Goal: Task Accomplishment & Management: Complete application form

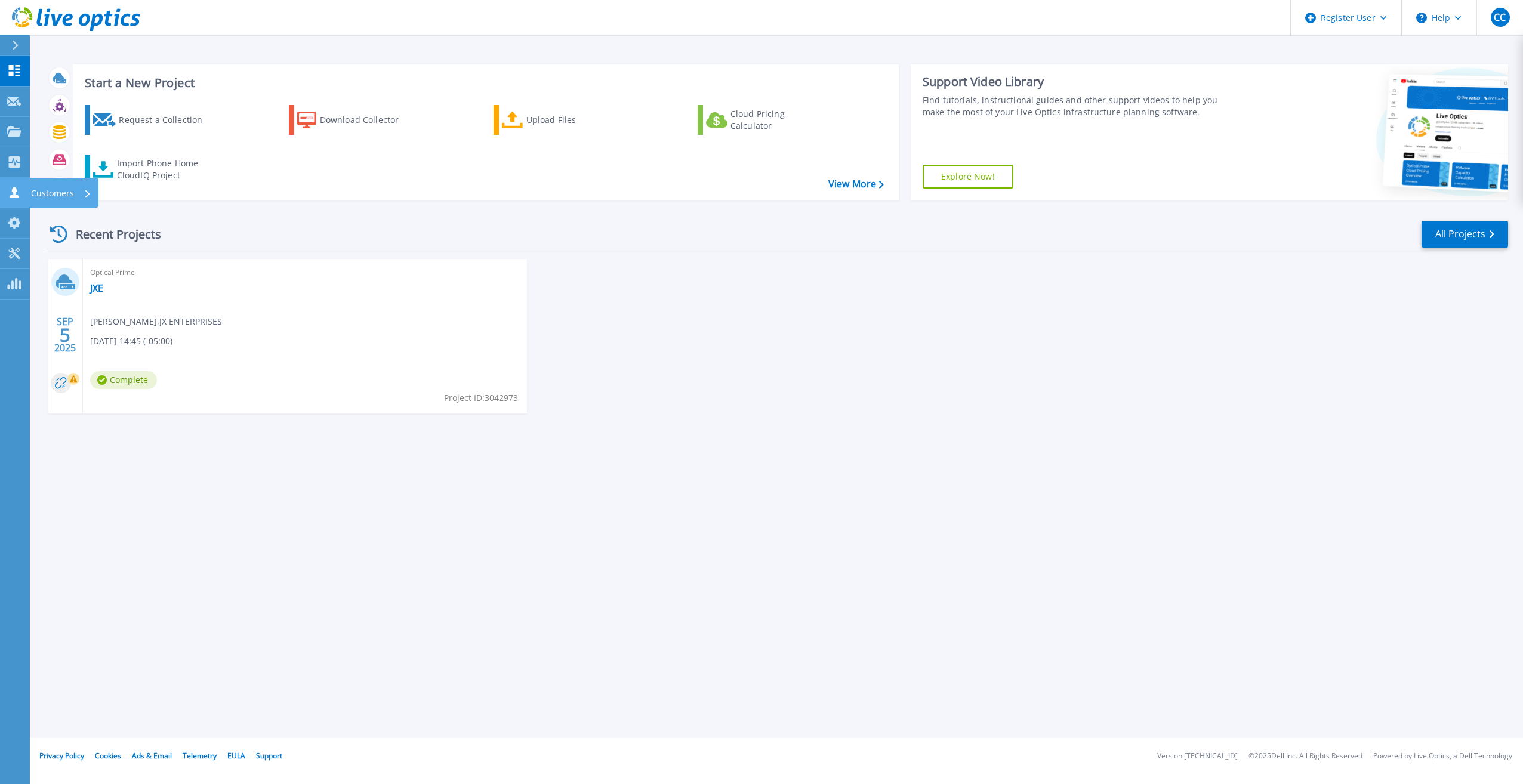
click at [14, 192] on icon at bounding box center [14, 192] width 10 height 11
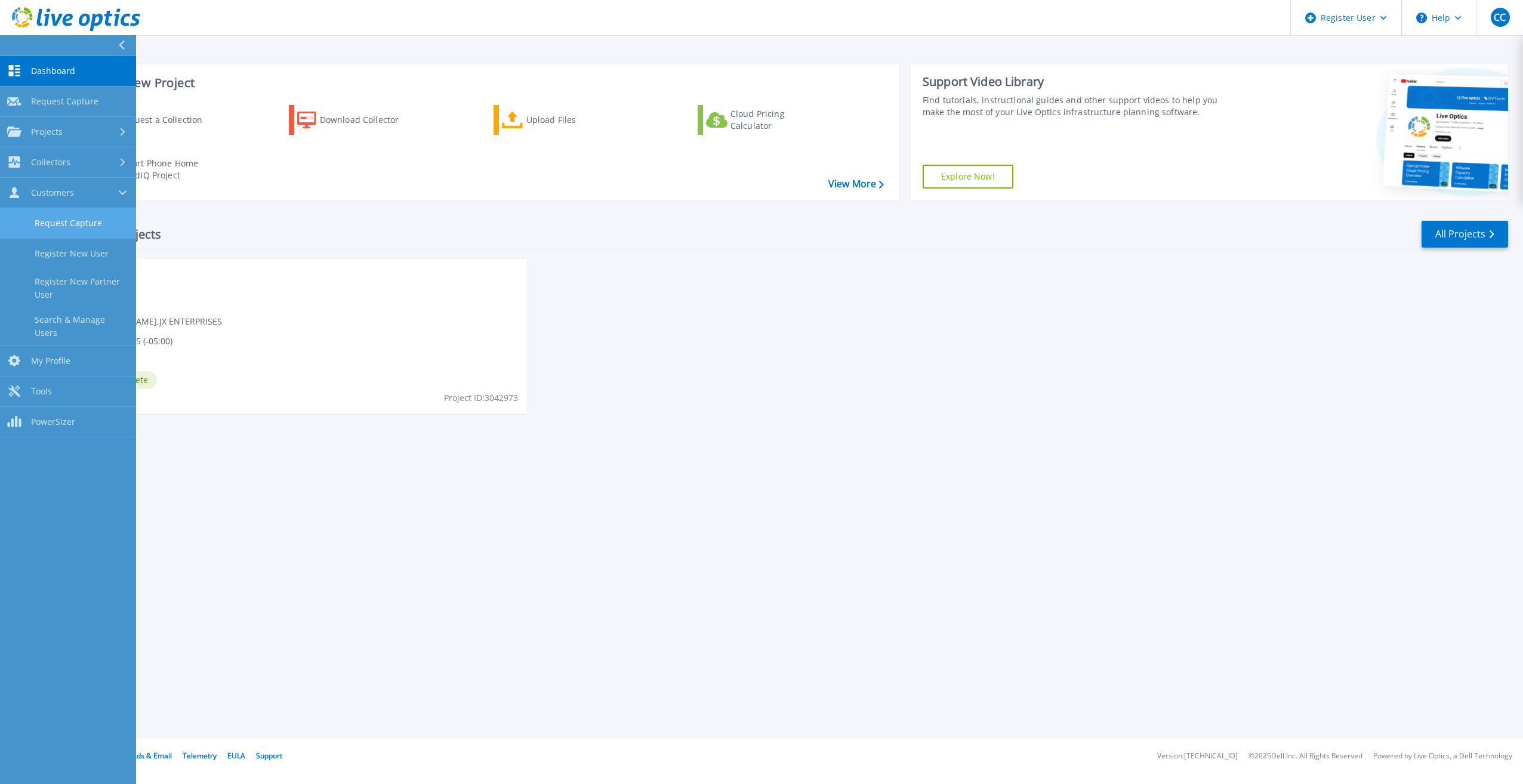
click at [57, 231] on link "Request Capture" at bounding box center [68, 223] width 136 height 30
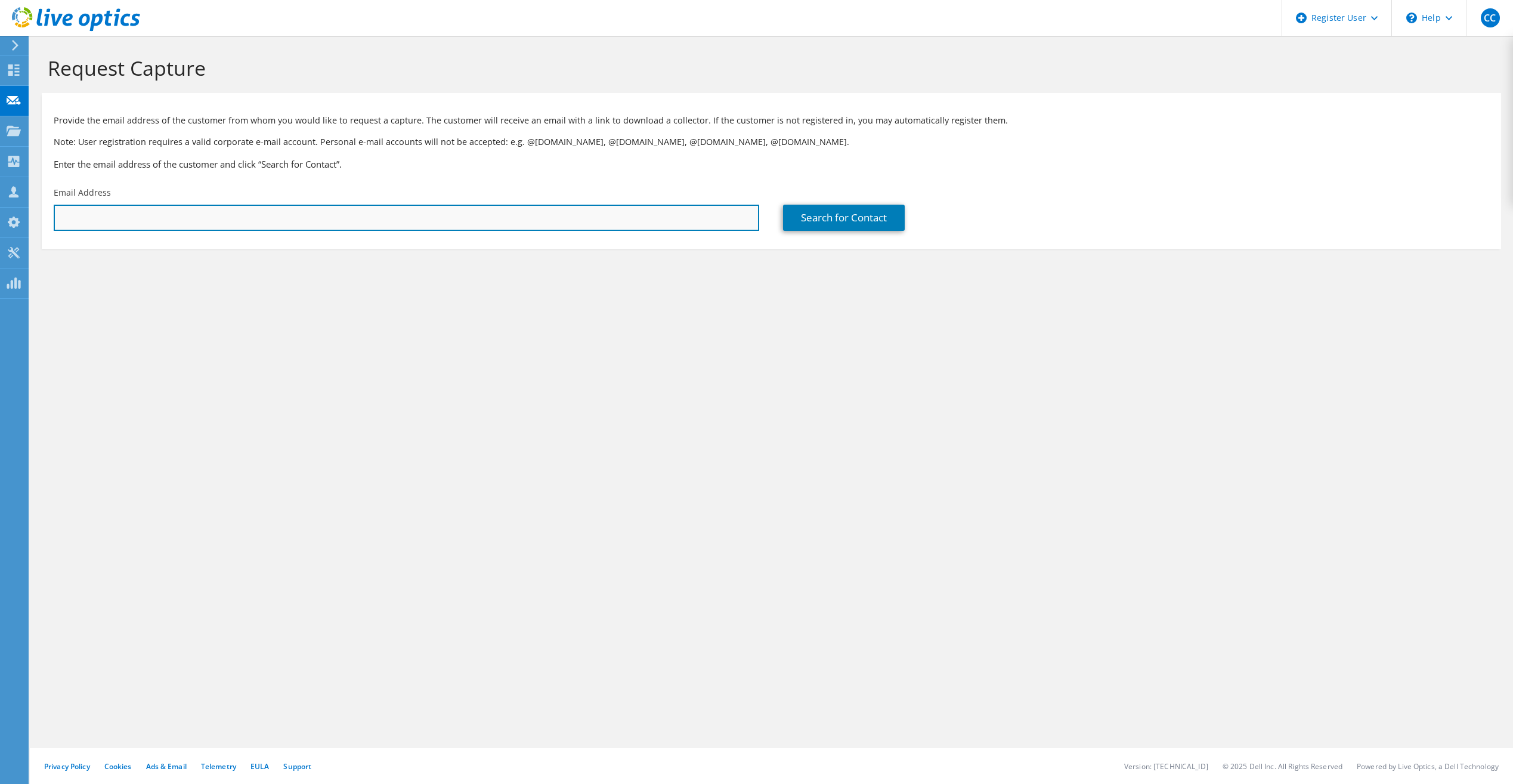
click at [152, 220] on input "text" at bounding box center [406, 218] width 706 height 27
paste input "clo@hunzinger.com"
type input "clo@hunzinger.com"
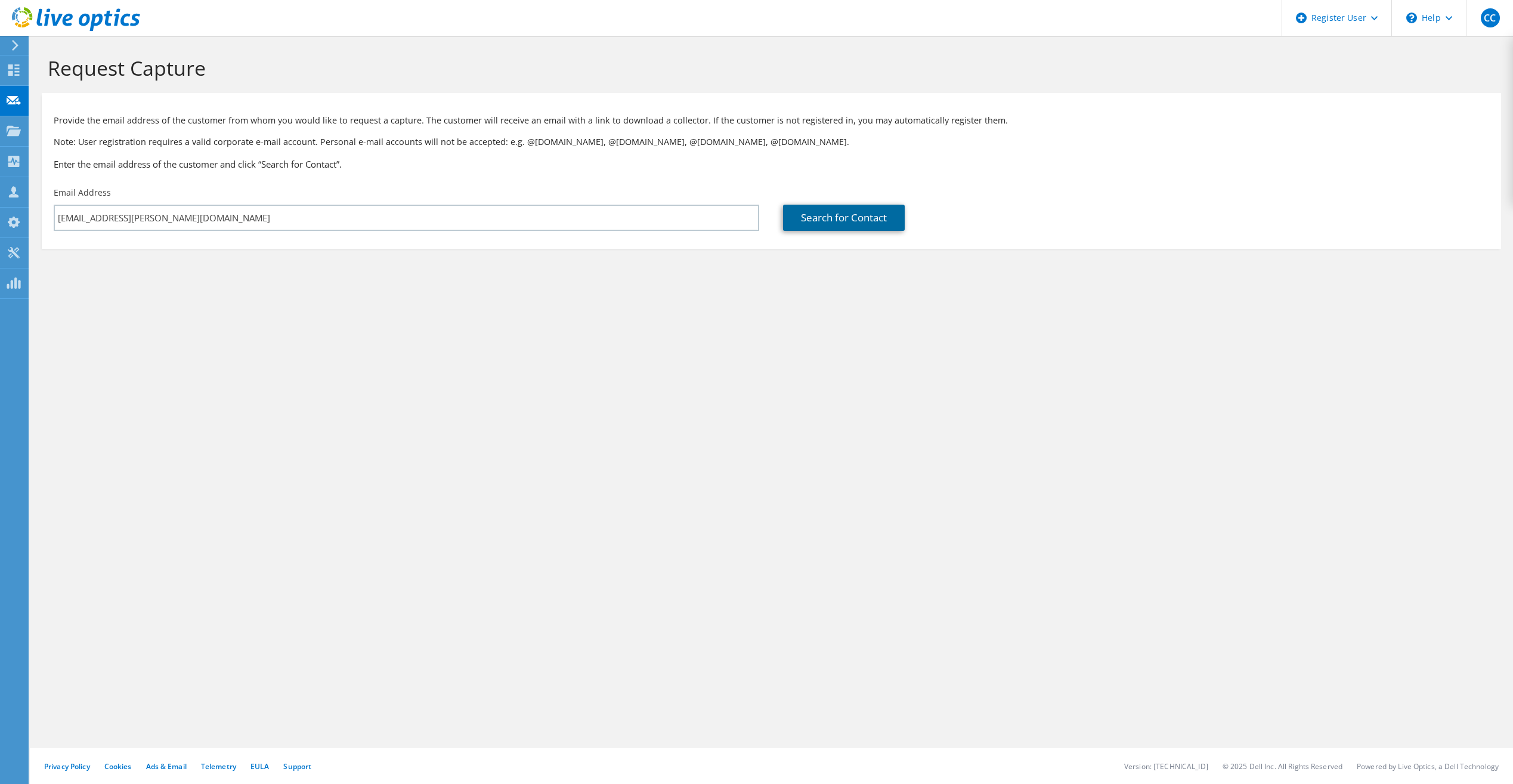
click at [851, 222] on link "Search for Contact" at bounding box center [844, 218] width 122 height 27
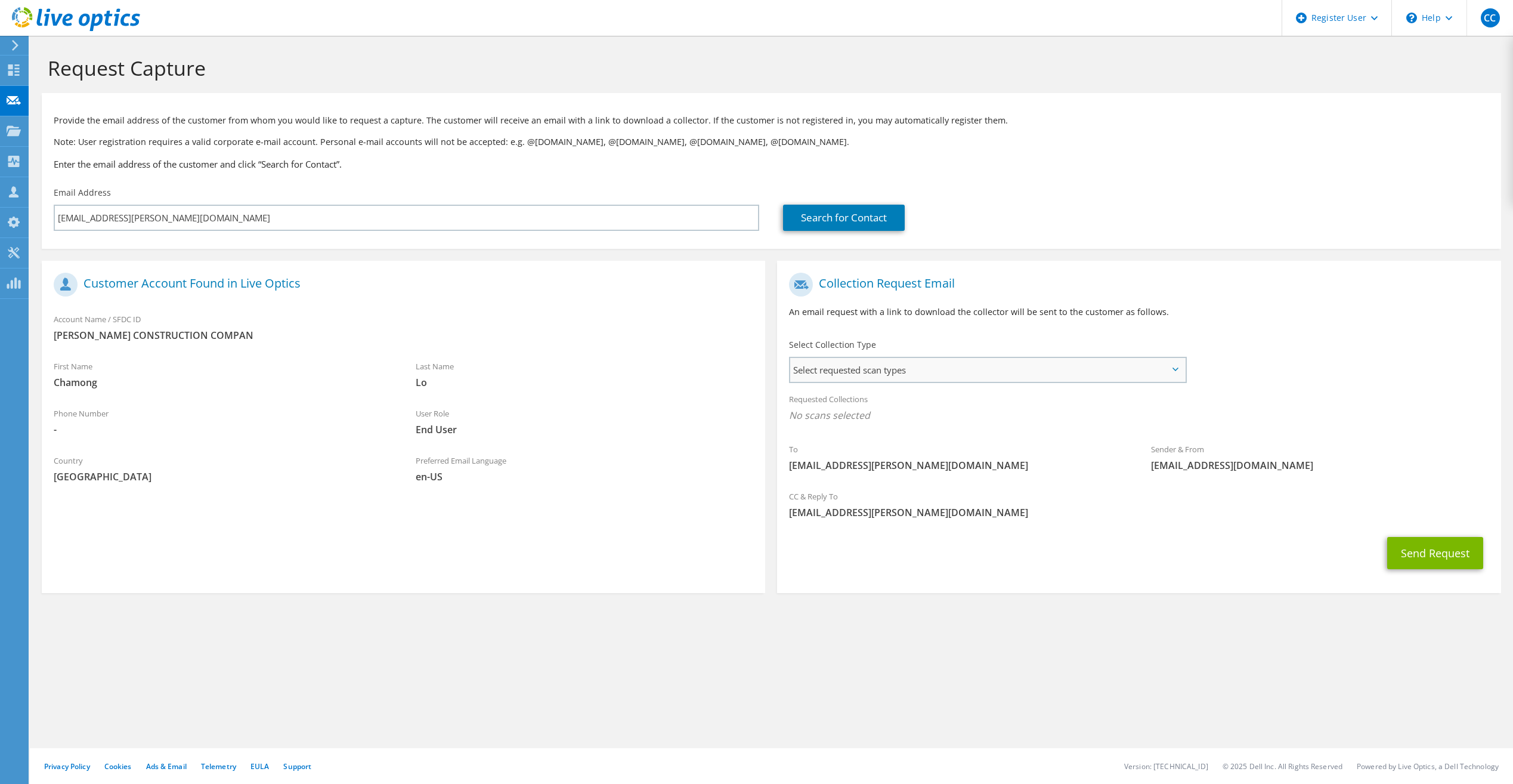
click at [898, 365] on span "Select requested scan types" at bounding box center [988, 370] width 394 height 24
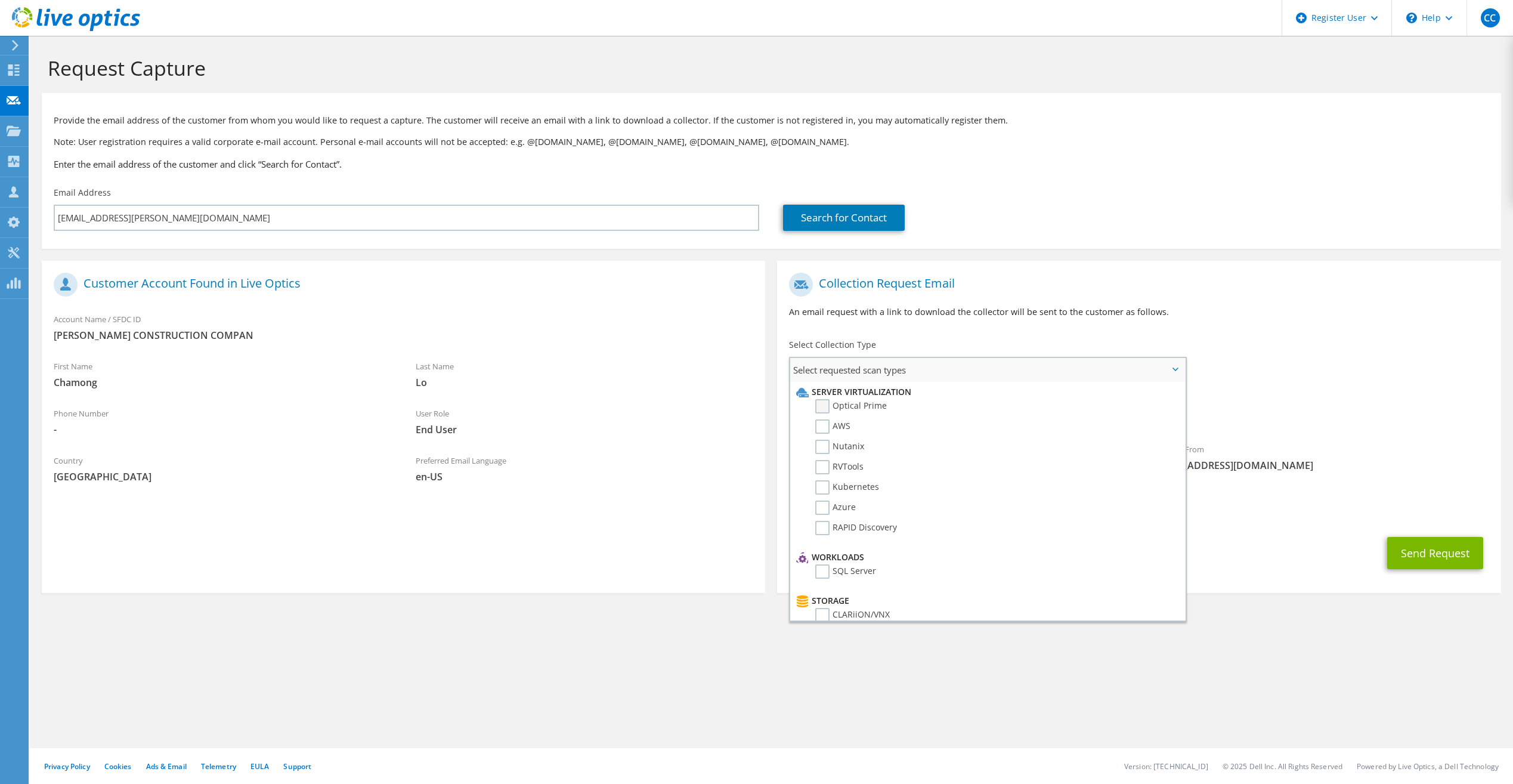
click at [825, 409] on label "Optical Prime" at bounding box center [851, 406] width 71 height 14
click at [0, 0] on input "Optical Prime" at bounding box center [0, 0] width 0 height 0
click at [1289, 380] on div "To clo@hunzinger.com Sender & From liveoptics@liveoptics.com" at bounding box center [1139, 377] width 723 height 221
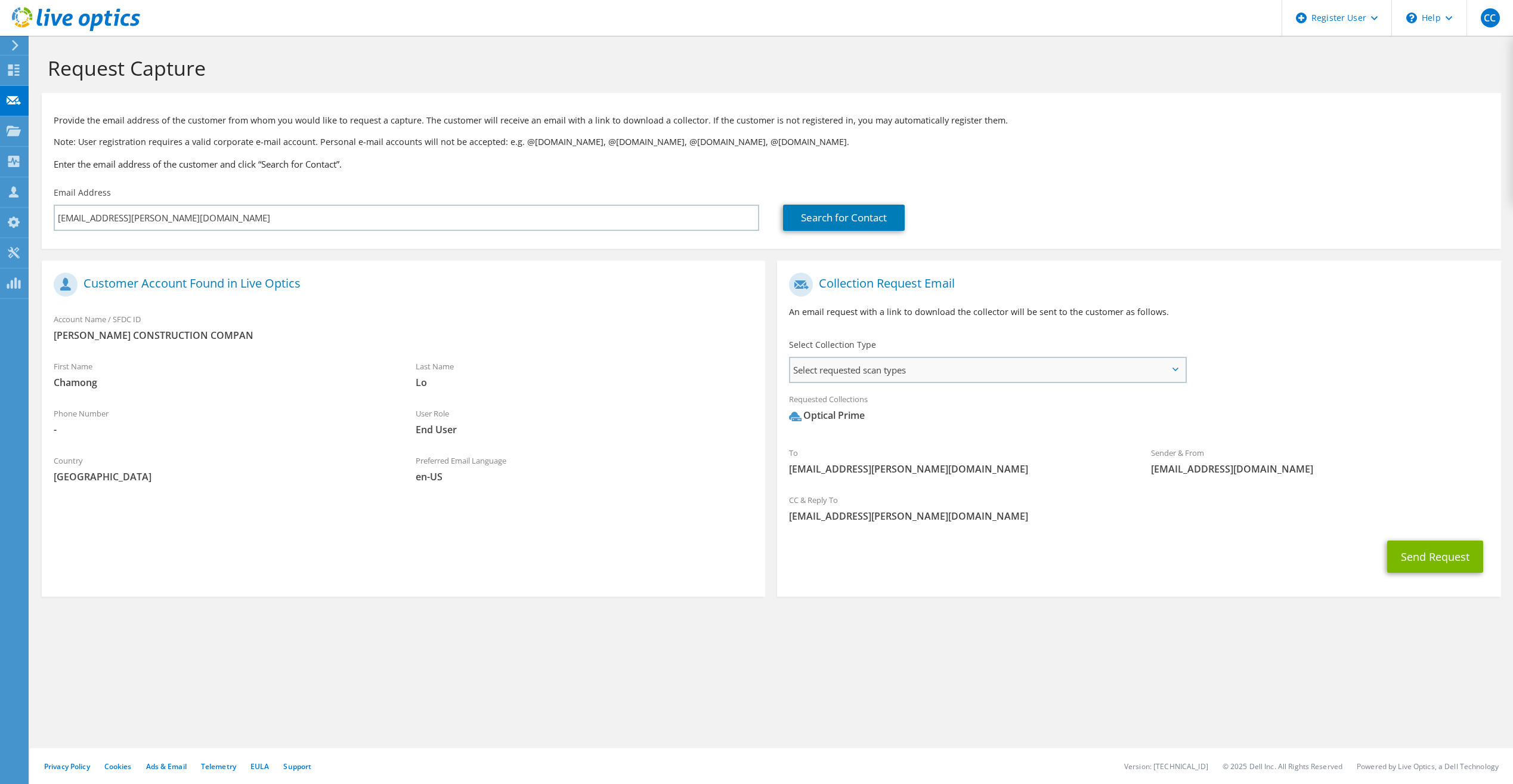
click at [931, 377] on span "Select requested scan types" at bounding box center [988, 370] width 394 height 24
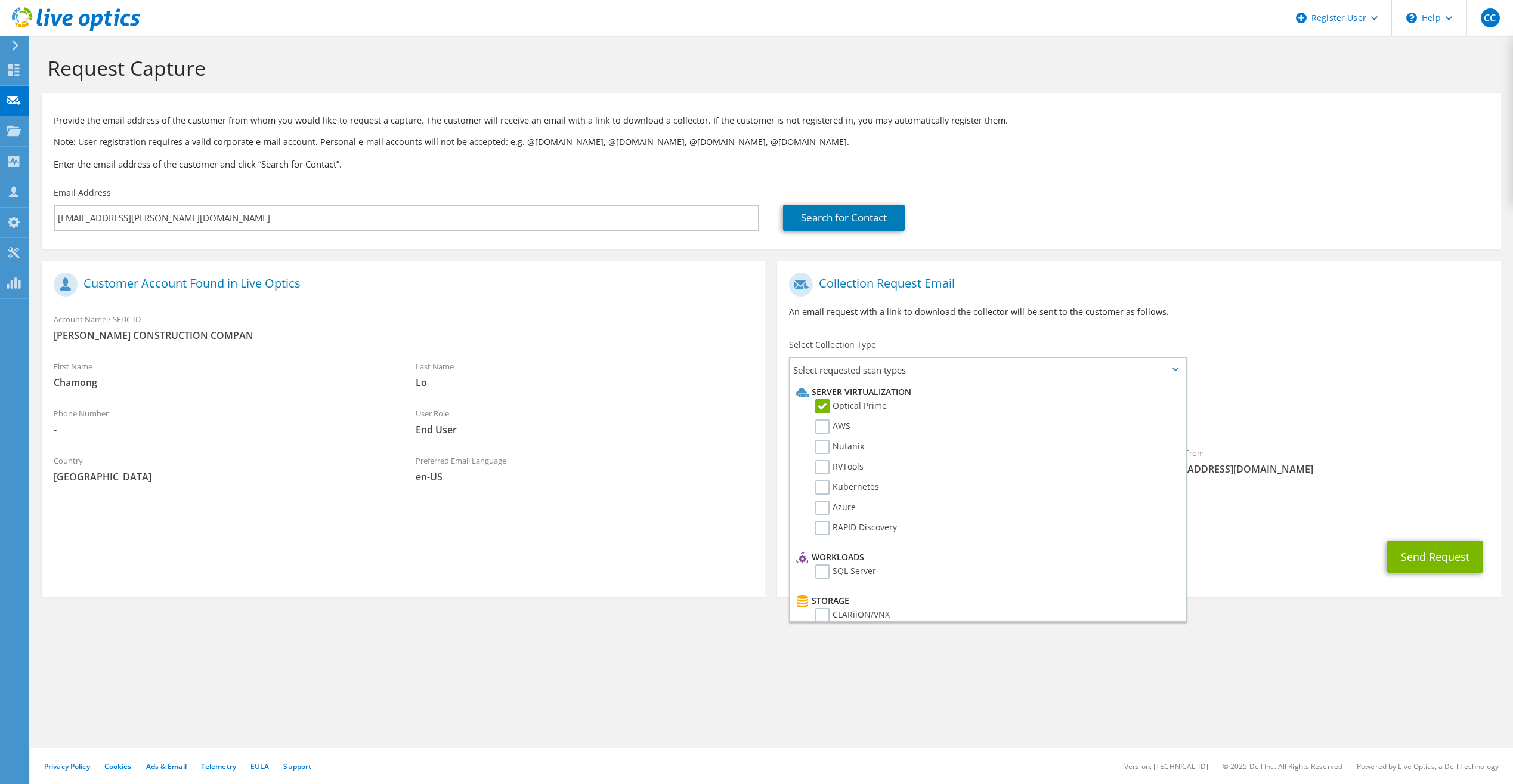
click at [1310, 286] on h1 "Collection Request Email" at bounding box center [1136, 284] width 694 height 24
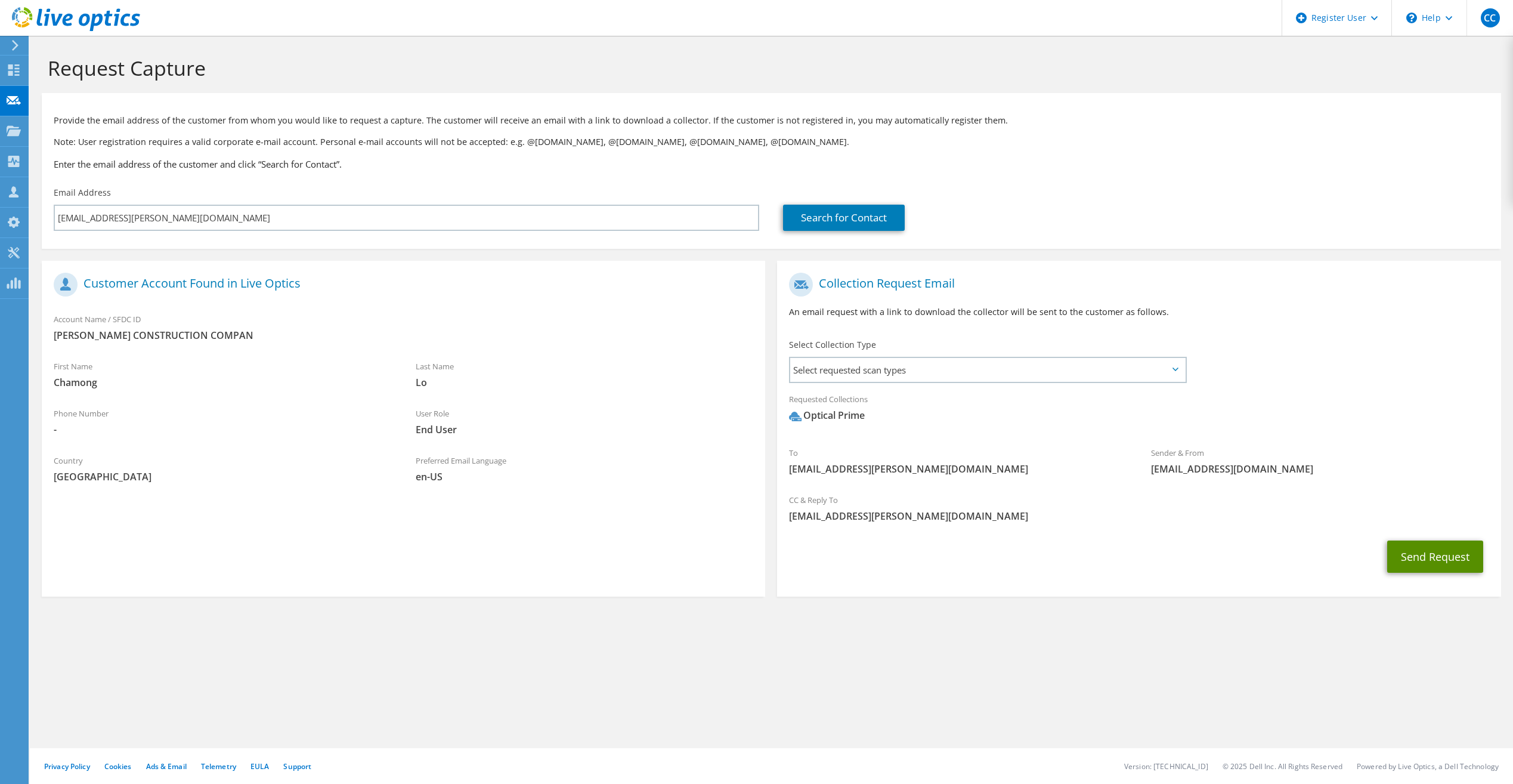
click at [1456, 555] on button "Send Request" at bounding box center [1435, 556] width 96 height 32
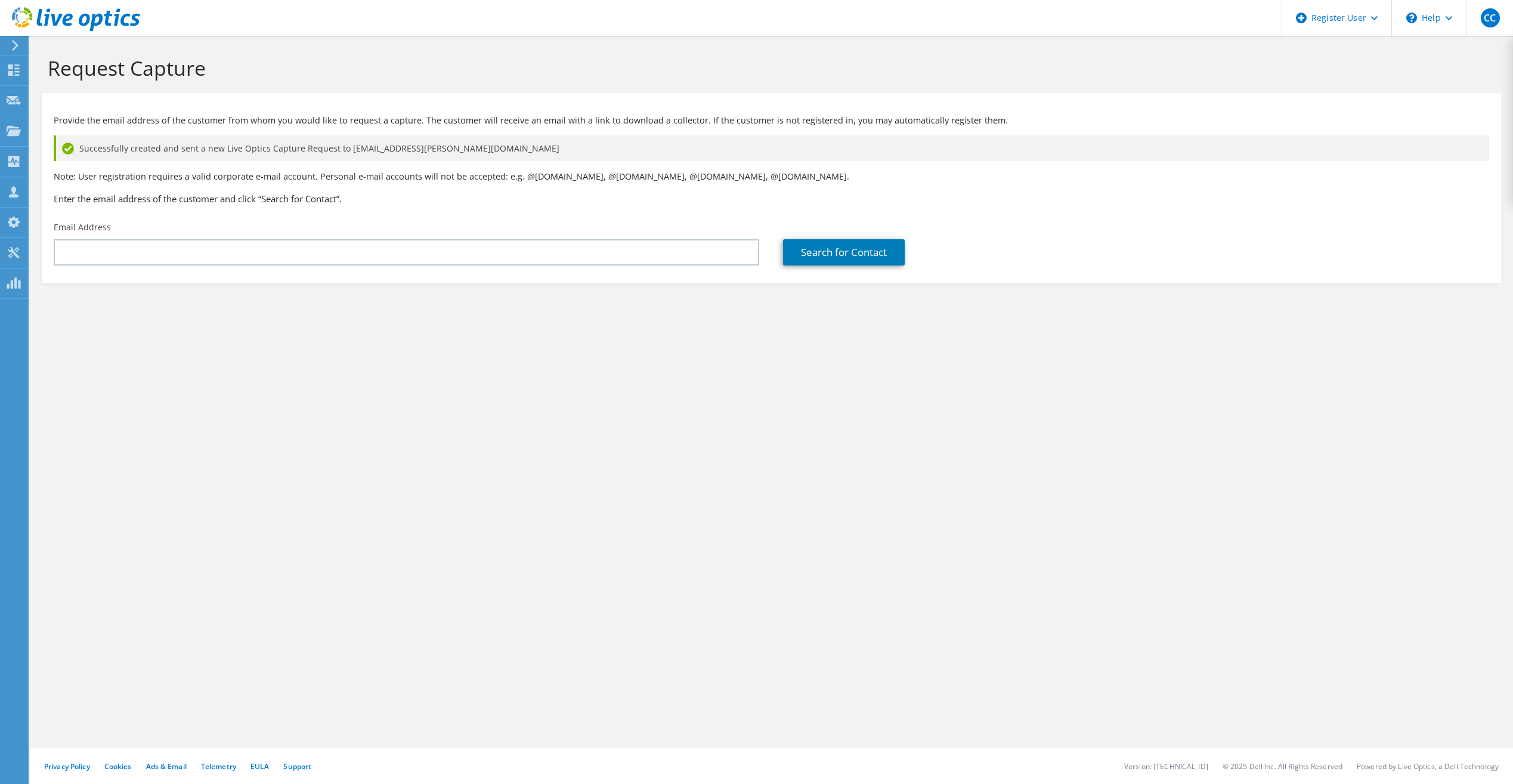
click at [361, 237] on div "Email Address" at bounding box center [407, 243] width 730 height 56
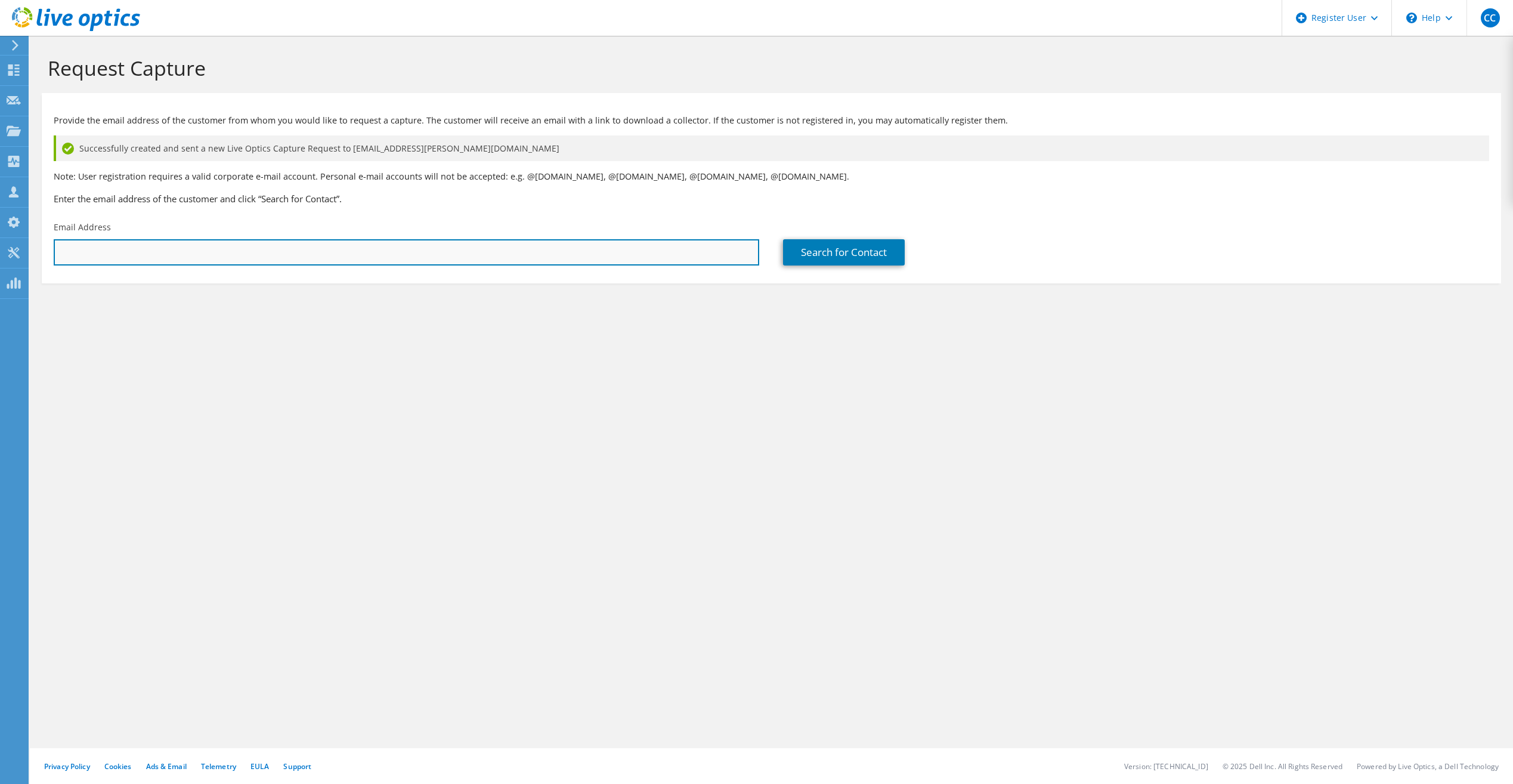
click at [361, 240] on input "text" at bounding box center [406, 252] width 706 height 27
paste input "Chamong Lo;"
type input "Chamong Lo;"
drag, startPoint x: 214, startPoint y: 251, endPoint x: 0, endPoint y: 256, distance: 214.1
click at [0, 256] on html "CC Dell User Christian Cugno Christian.Cugno@dell.com Dell My Profile Log Out \…" at bounding box center [756, 392] width 1513 height 784
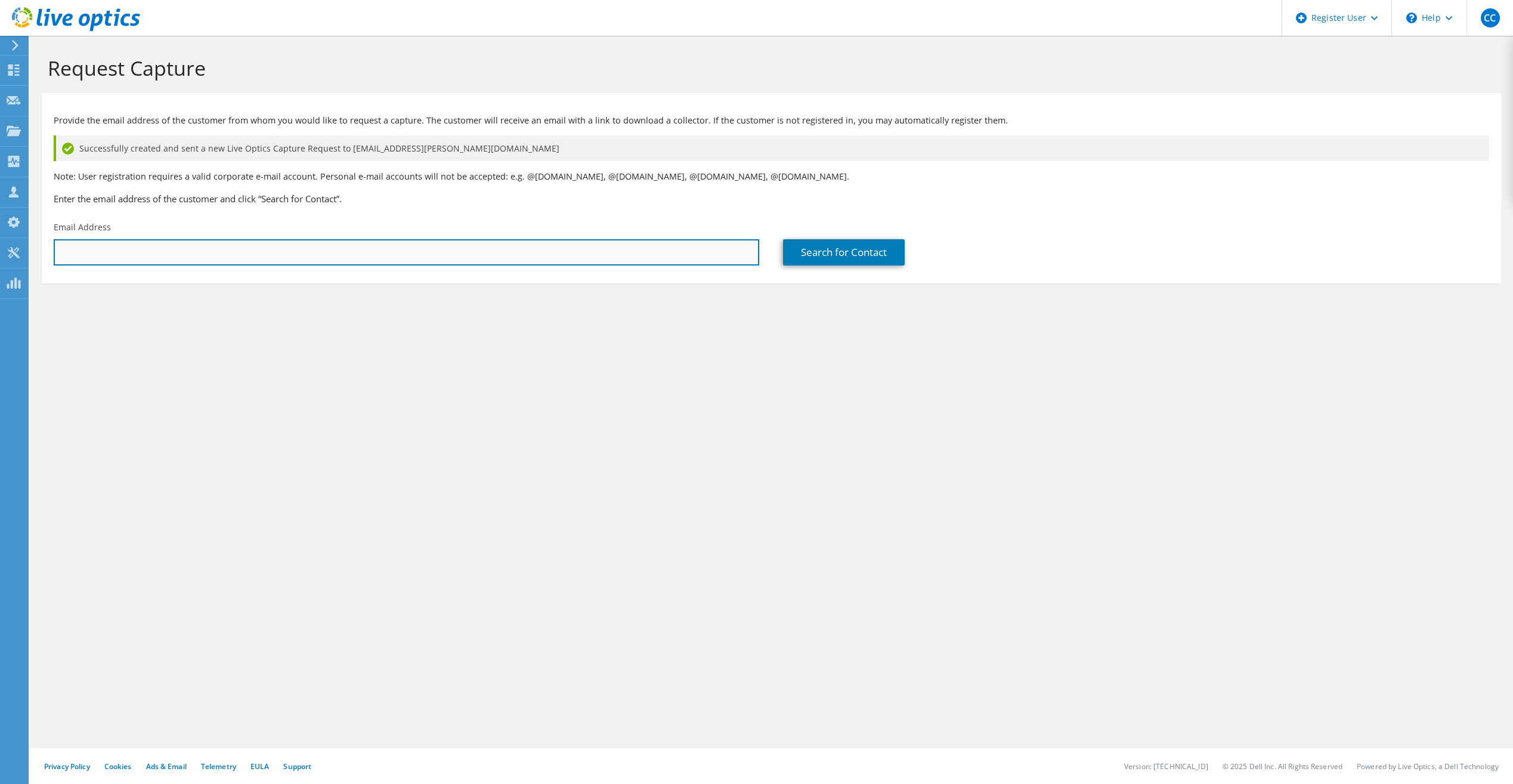
click at [373, 247] on input "text" at bounding box center [406, 252] width 706 height 27
paste input "Name Attendance Response Chamong Lo Optional Attendee Accepted"
type input "Name Attendance Response Chamong Lo Optional Attendee Accepted"
drag, startPoint x: 431, startPoint y: 251, endPoint x: -3, endPoint y: 189, distance: 438.4
click at [0, 189] on html "CC Dell User Christian Cugno Christian.Cugno@dell.com Dell My Profile Log Out \…" at bounding box center [756, 392] width 1513 height 784
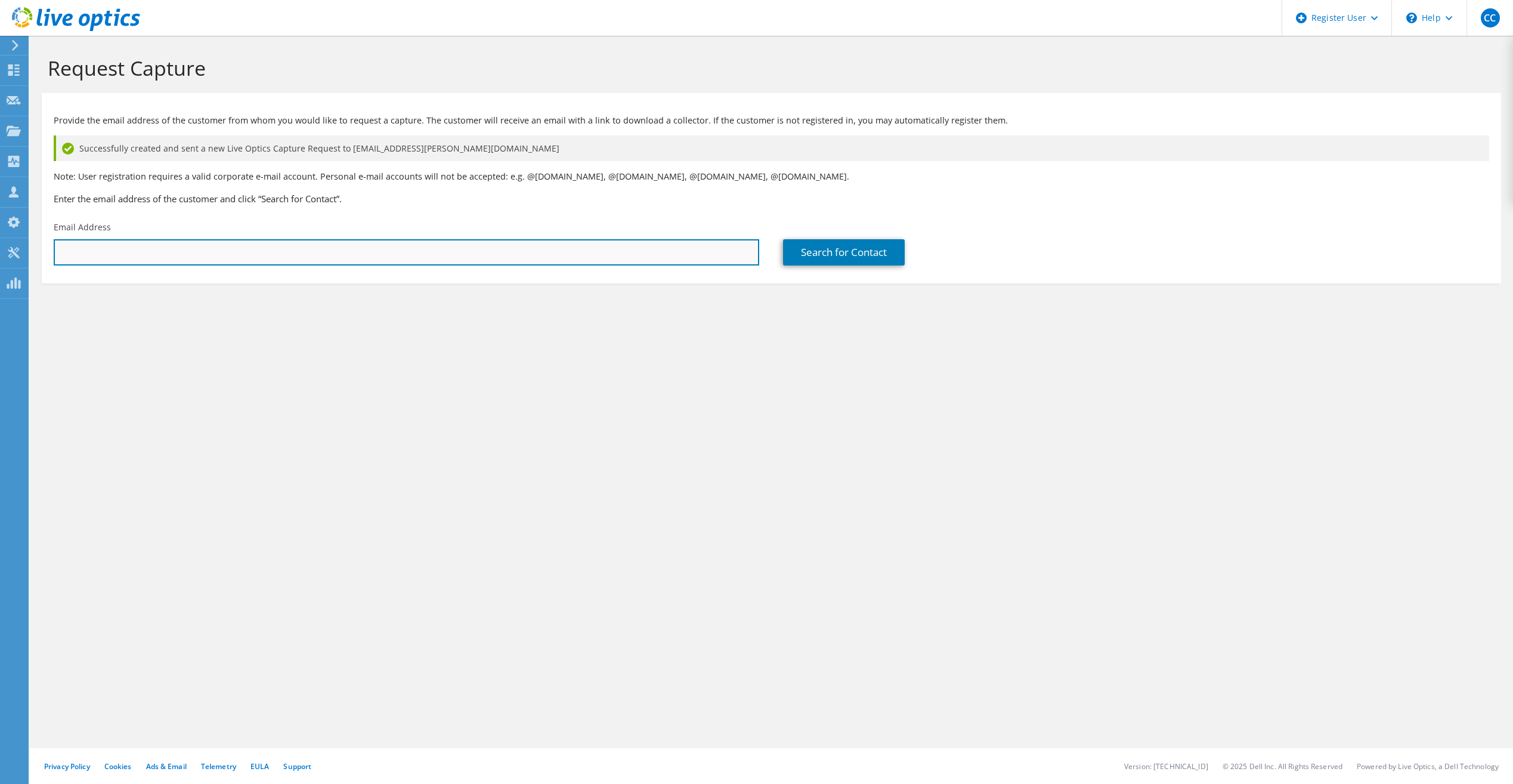
click at [170, 241] on input "text" at bounding box center [406, 252] width 706 height 27
paste input "[EMAIL_ADDRESS][DOMAIN_NAME]"
type input "[EMAIL_ADDRESS][DOMAIN_NAME]"
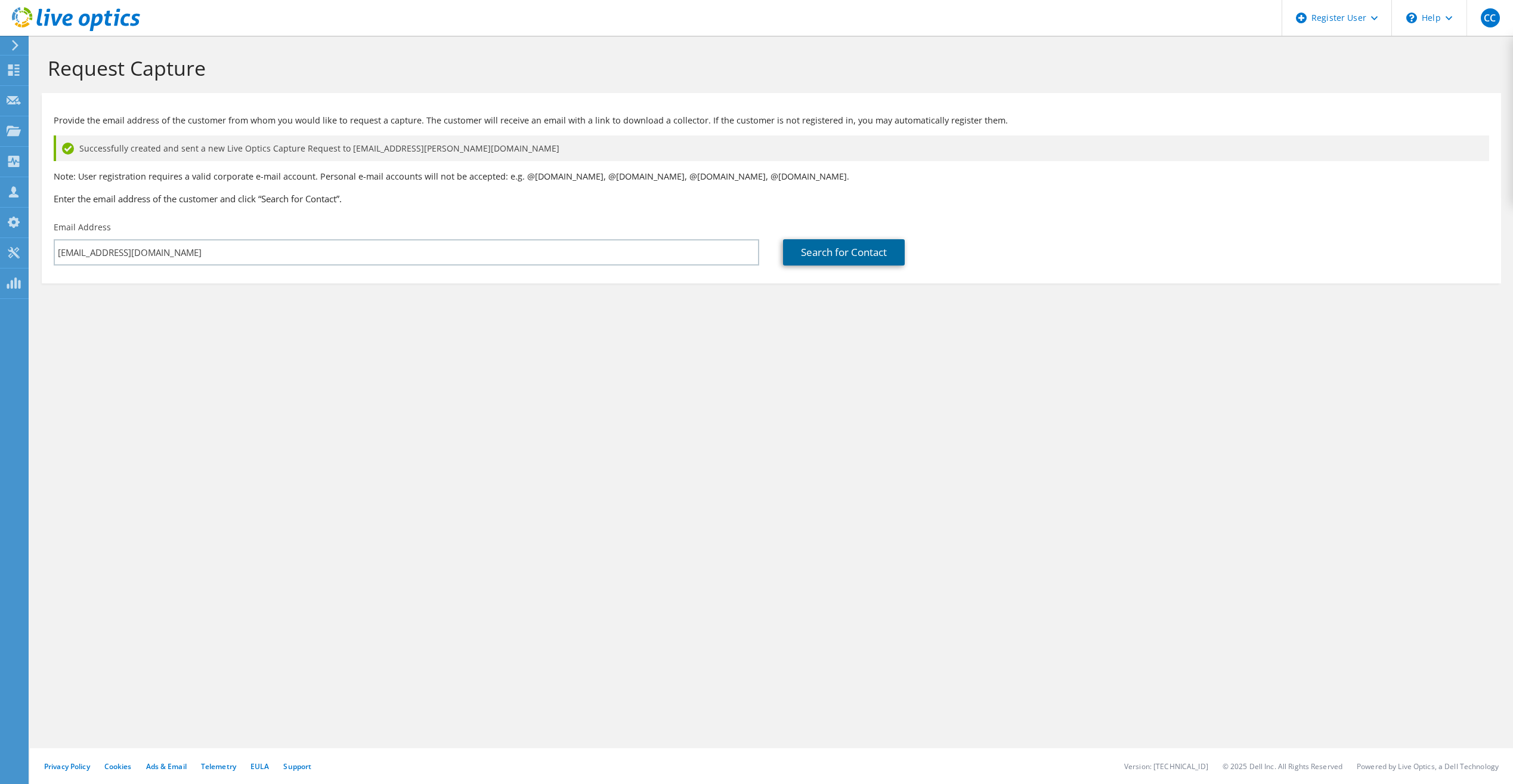
click at [829, 257] on link "Search for Contact" at bounding box center [844, 252] width 122 height 27
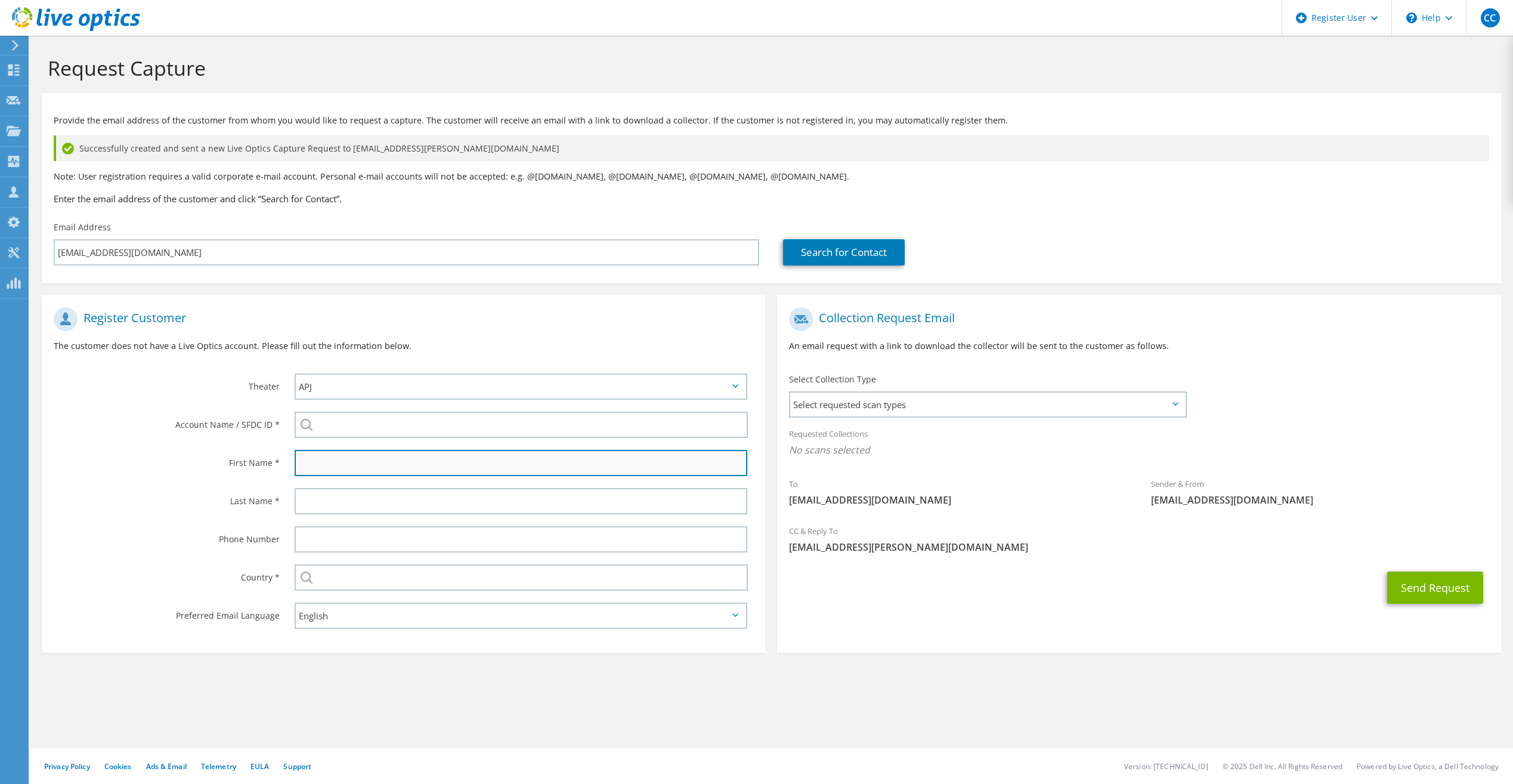
click at [327, 467] on input "text" at bounding box center [520, 463] width 453 height 27
type input "Chamong"
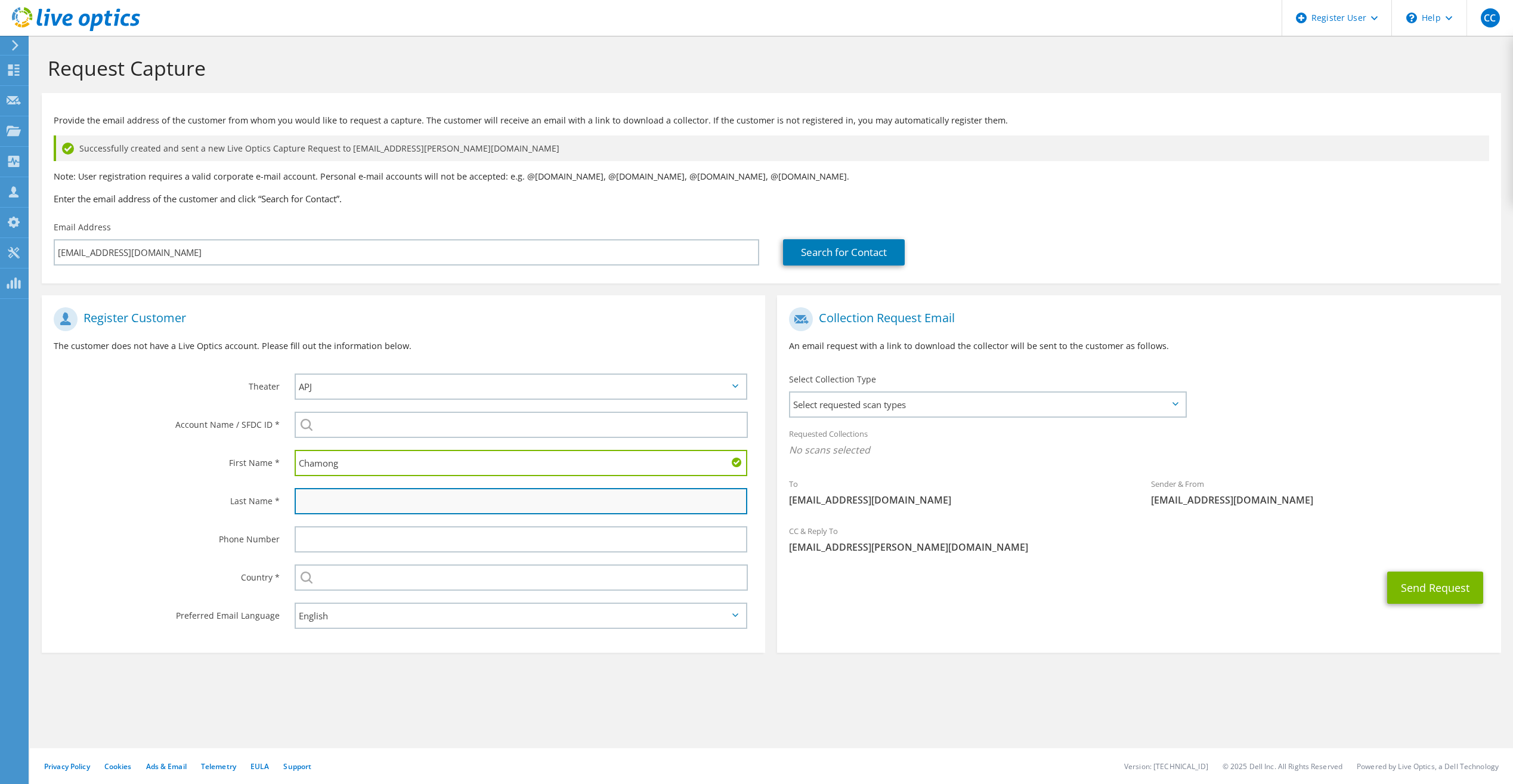
click at [462, 505] on input "text" at bounding box center [520, 501] width 453 height 27
type input "Lo"
click at [254, 523] on div "Phone Number" at bounding box center [162, 538] width 241 height 37
click at [909, 408] on span "Select requested scan types" at bounding box center [988, 404] width 394 height 24
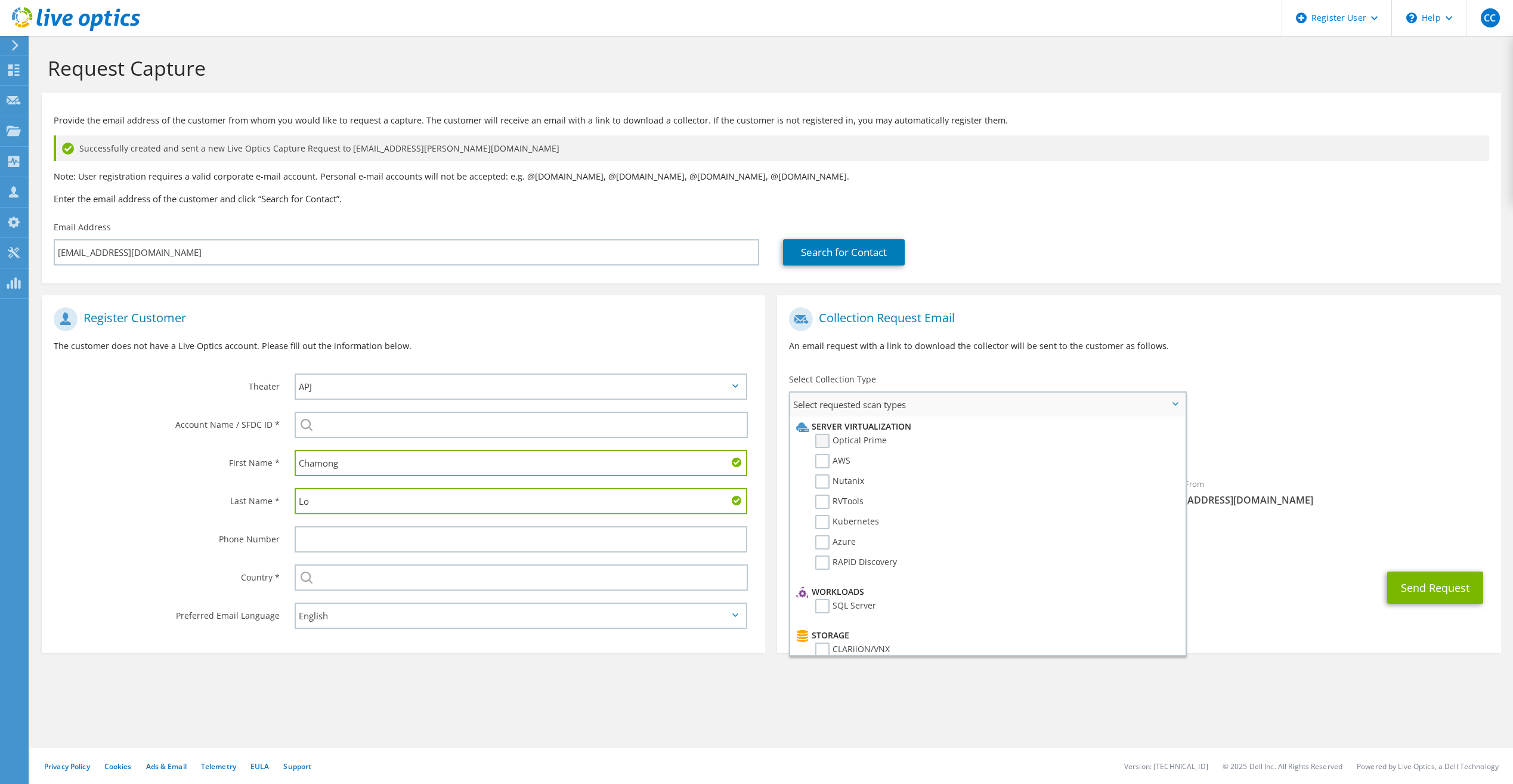
click at [823, 439] on label "Optical Prime" at bounding box center [851, 440] width 71 height 14
click at [0, 0] on input "Optical Prime" at bounding box center [0, 0] width 0 height 0
click at [1239, 334] on div "Collection Request Email An email request with a link to download the collector…" at bounding box center [1139, 333] width 723 height 66
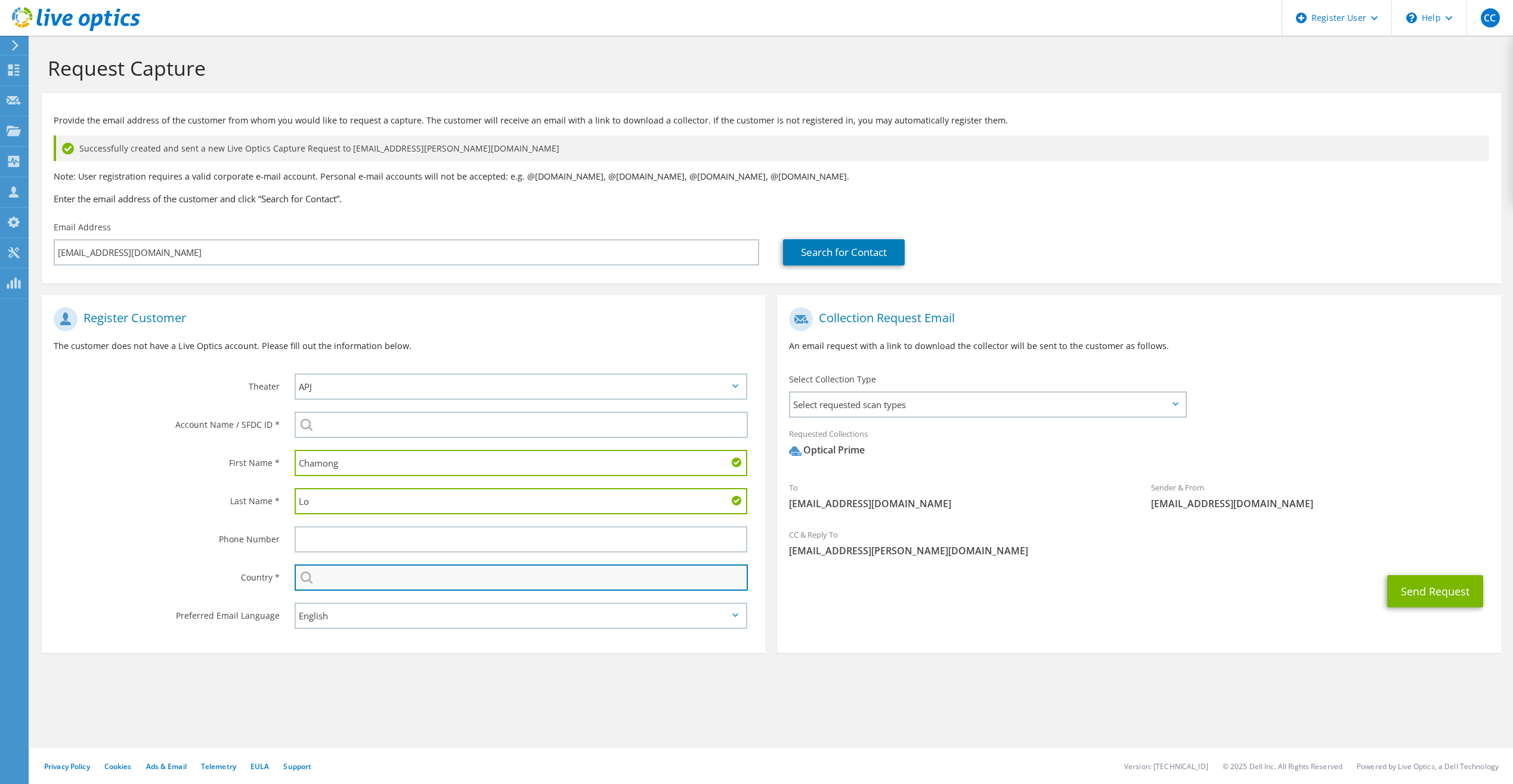
click at [348, 580] on input "text" at bounding box center [521, 577] width 454 height 27
type input "[GEOGRAPHIC_DATA]"
type input "5127671148"
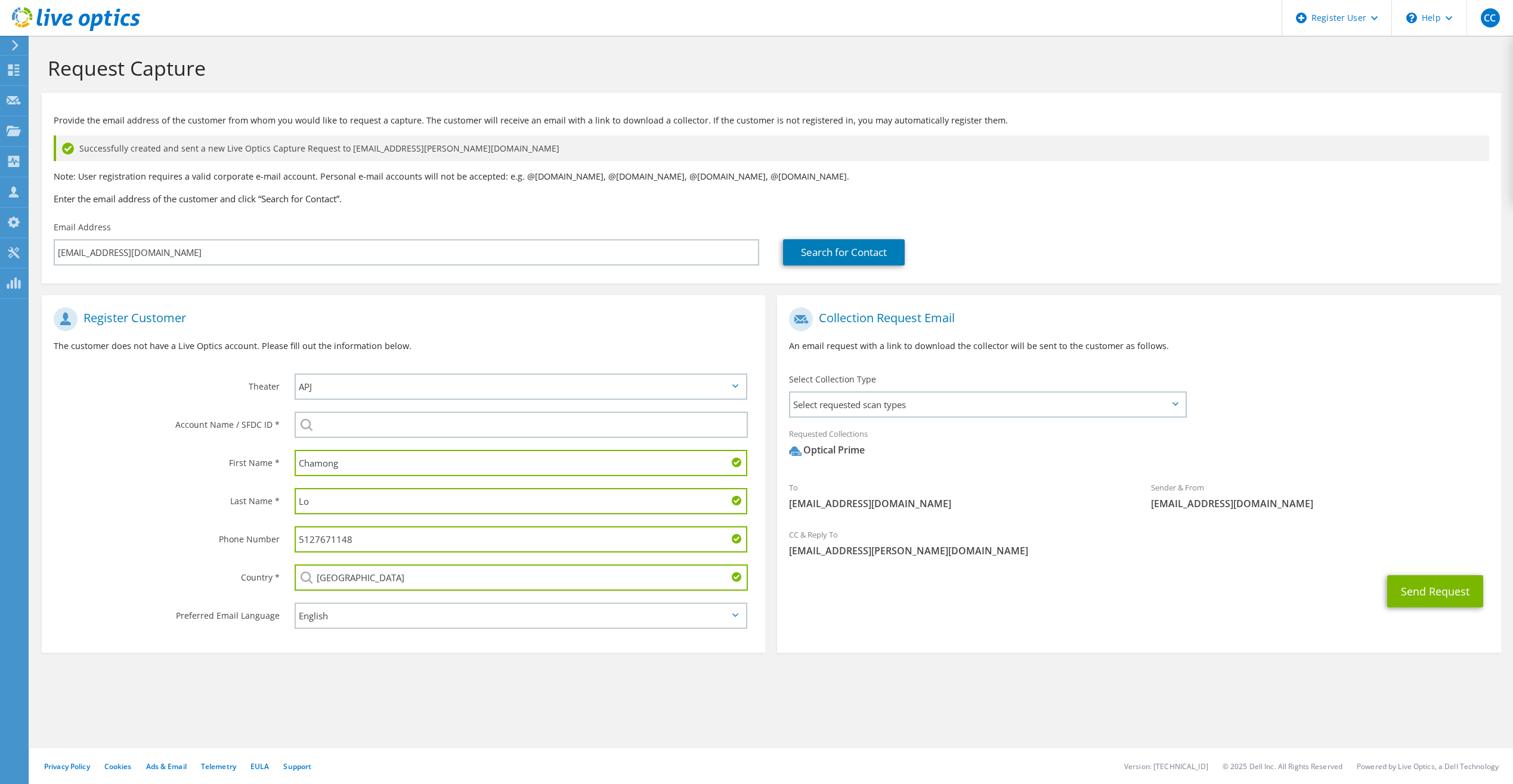
drag, startPoint x: 371, startPoint y: 543, endPoint x: 229, endPoint y: 536, distance: 142.2
click at [235, 536] on div "Phone Number 5127671148" at bounding box center [403, 539] width 723 height 38
click at [939, 618] on section "Collection Request Email An email request with a link to download the collector…" at bounding box center [1139, 473] width 723 height 357
click at [1429, 588] on button "Send Request" at bounding box center [1435, 592] width 96 height 32
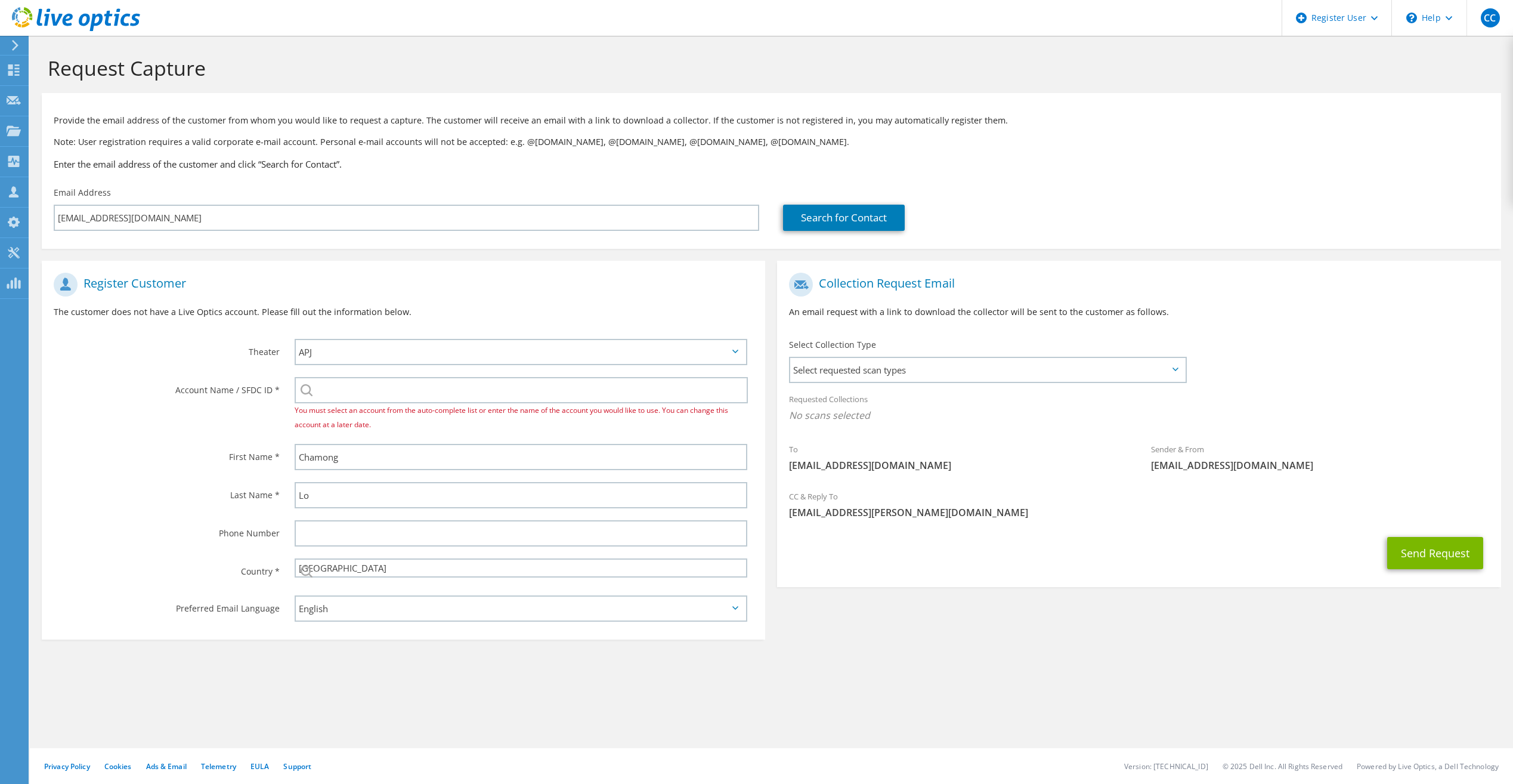
select select "224"
click at [360, 396] on input "search" at bounding box center [521, 391] width 454 height 27
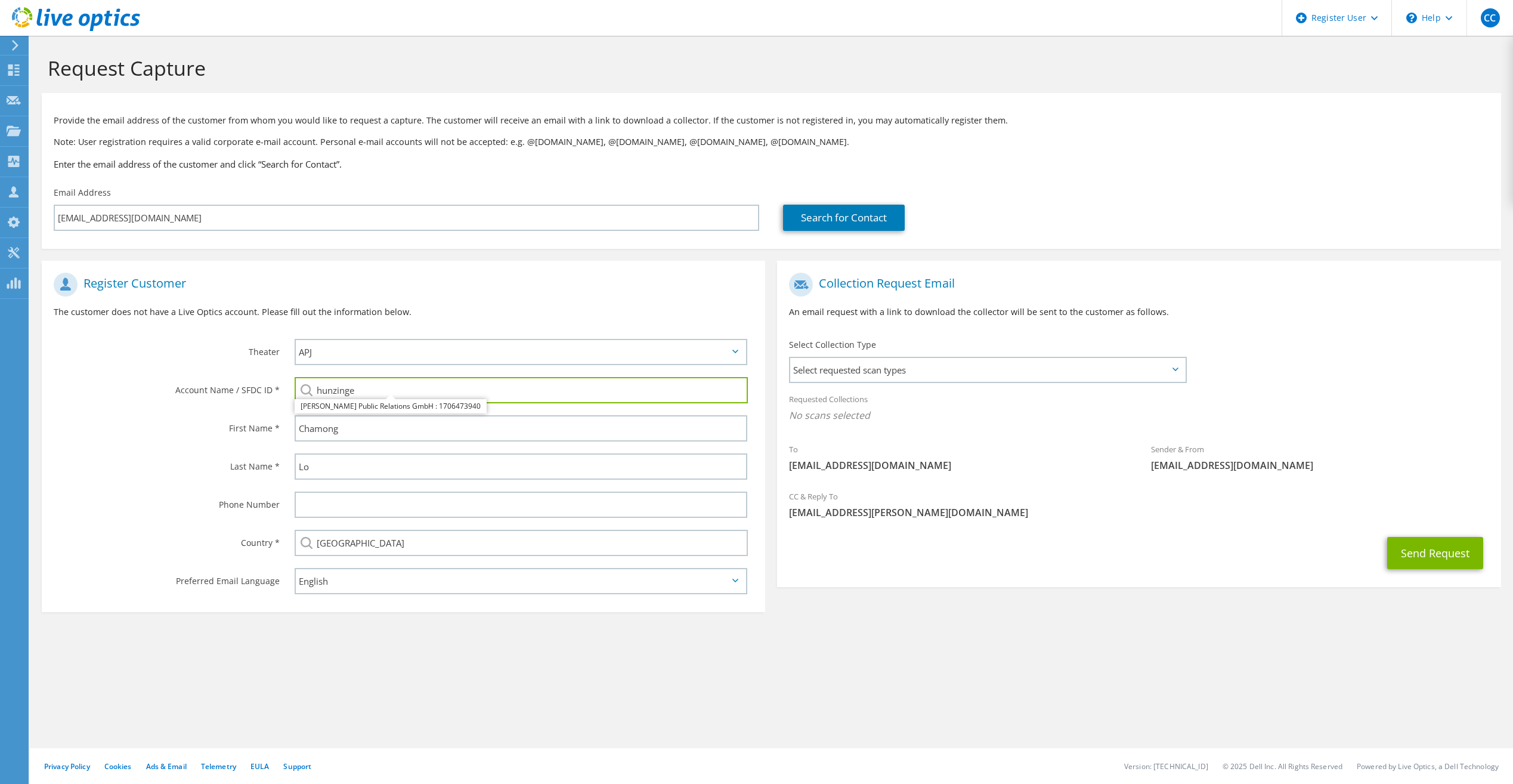
type input "hunzinge"
